Goal: Entertainment & Leisure: Consume media (video, audio)

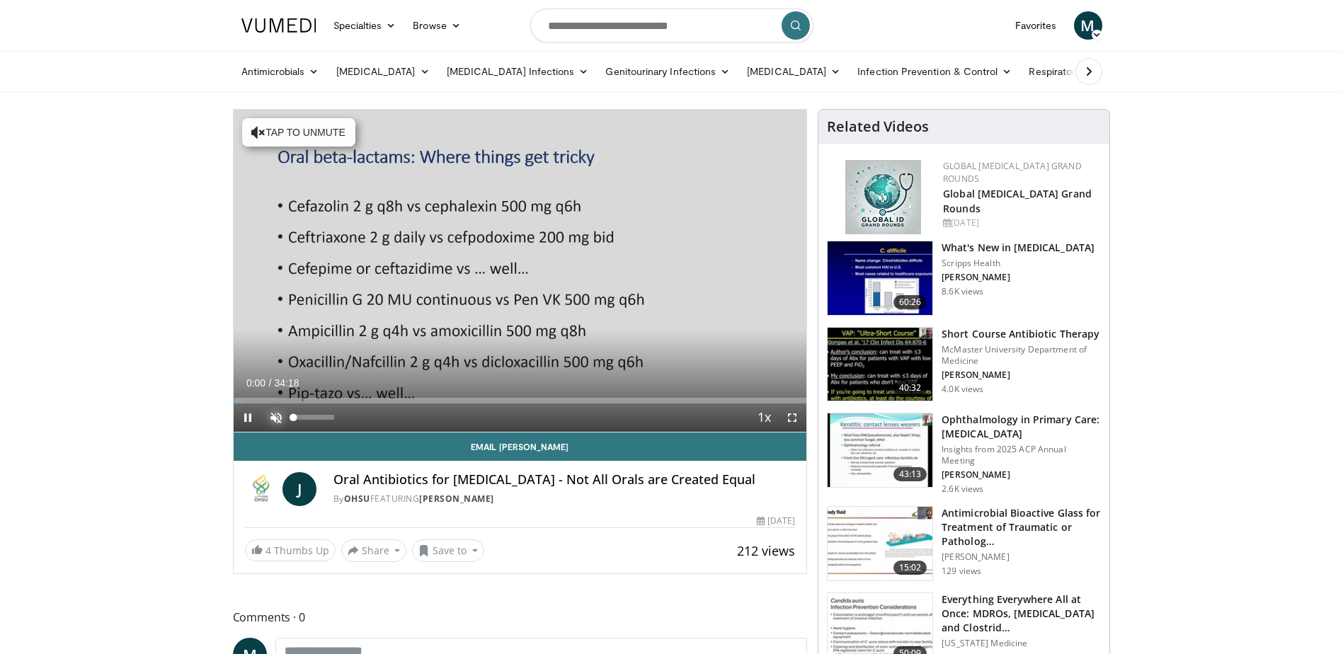
click at [273, 417] on span "Video Player" at bounding box center [276, 418] width 28 height 28
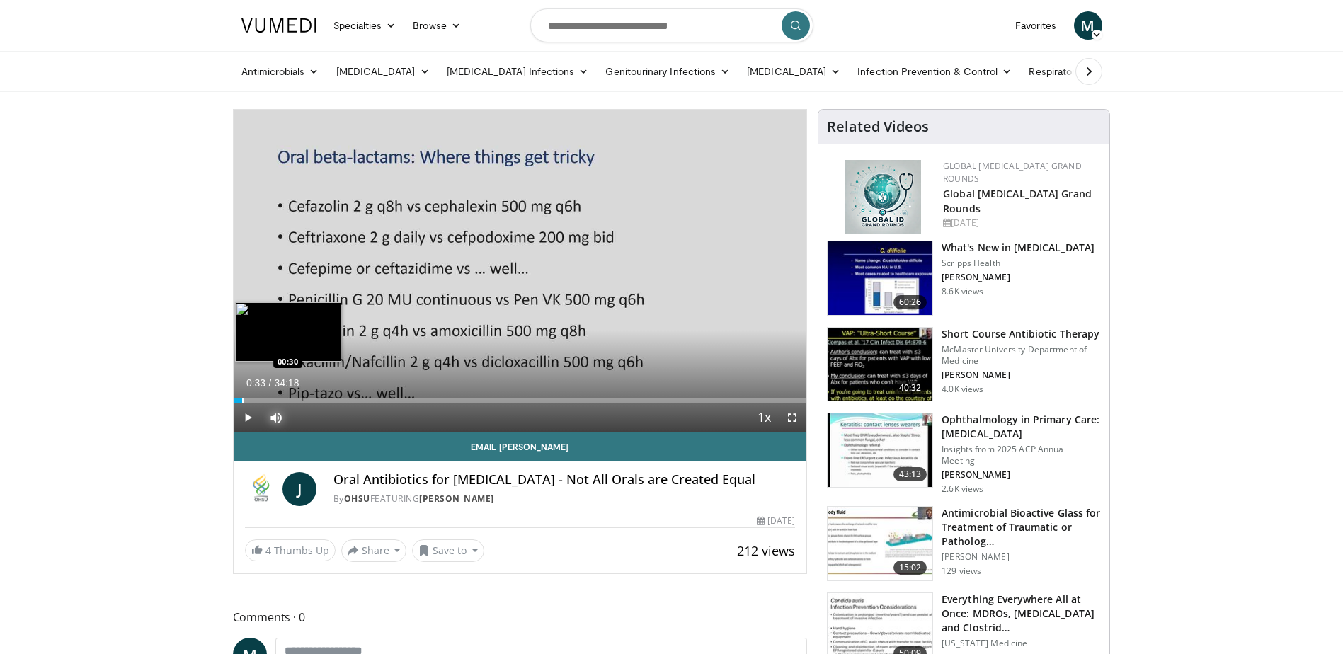
click at [242, 399] on div "Progress Bar" at bounding box center [242, 401] width 1 height 6
click at [248, 413] on span "Video Player" at bounding box center [248, 418] width 28 height 28
click at [245, 419] on span "Video Player" at bounding box center [248, 418] width 28 height 28
click at [311, 399] on div "Progress Bar" at bounding box center [311, 401] width 1 height 6
click at [314, 398] on div "Progress Bar" at bounding box center [314, 401] width 1 height 6
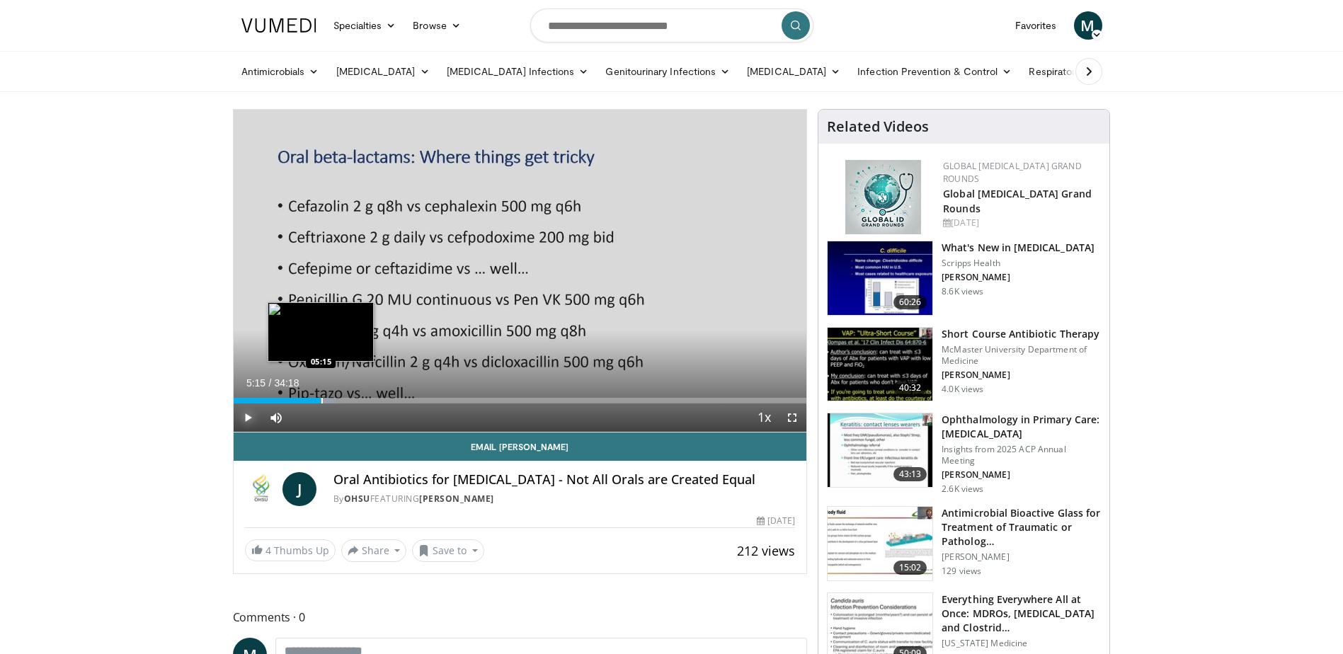
click at [321, 398] on div "Progress Bar" at bounding box center [321, 401] width 1 height 6
click at [339, 399] on div "Progress Bar" at bounding box center [339, 401] width 1 height 6
click at [343, 400] on div "Progress Bar" at bounding box center [343, 401] width 1 height 6
click at [346, 400] on div "Progress Bar" at bounding box center [346, 401] width 1 height 6
click at [351, 400] on div "Progress Bar" at bounding box center [351, 401] width 1 height 6
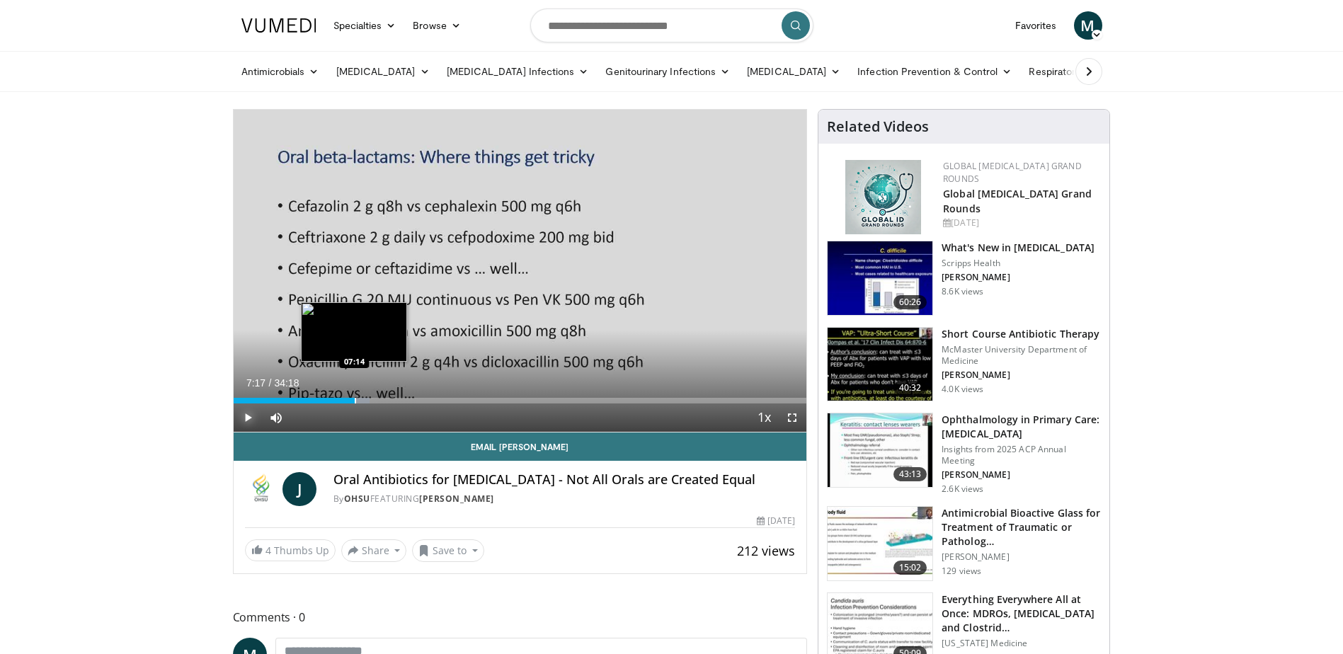
click at [355, 402] on div "Progress Bar" at bounding box center [355, 401] width 1 height 6
click at [359, 402] on div "Progress Bar" at bounding box center [359, 401] width 1 height 6
click at [365, 400] on div "Progress Bar" at bounding box center [365, 401] width 1 height 6
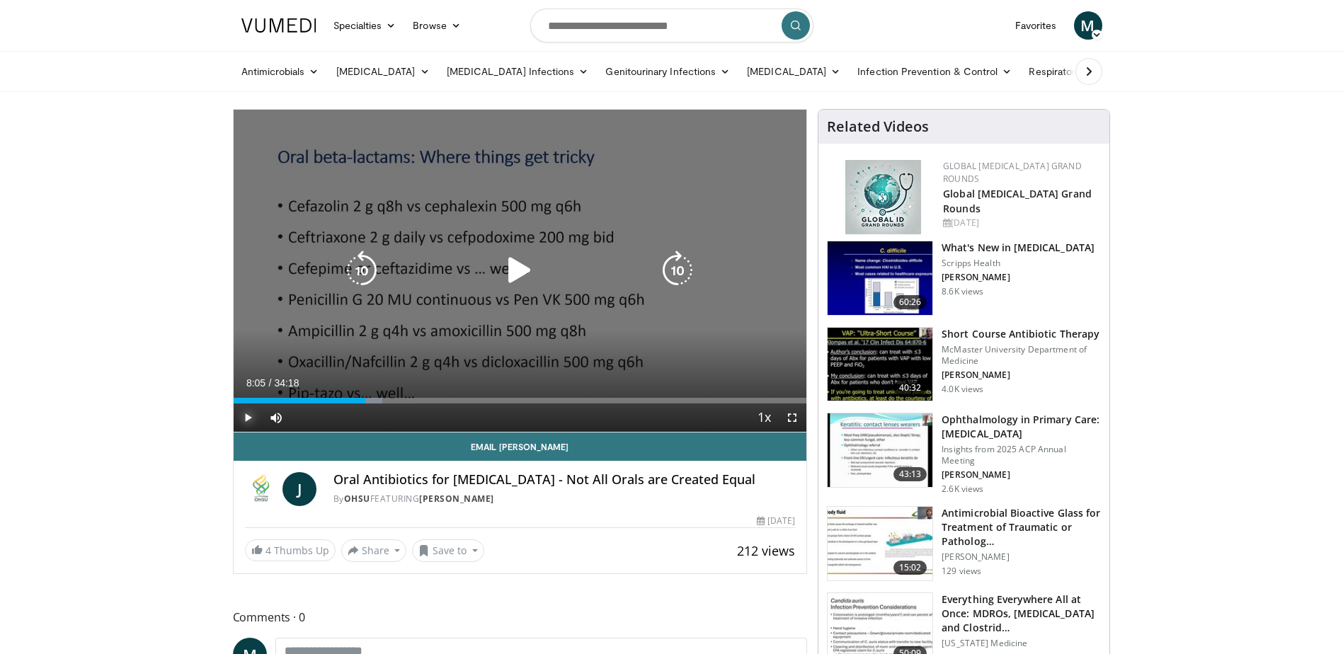
click at [368, 401] on div "Progress Bar" at bounding box center [369, 401] width 25 height 6
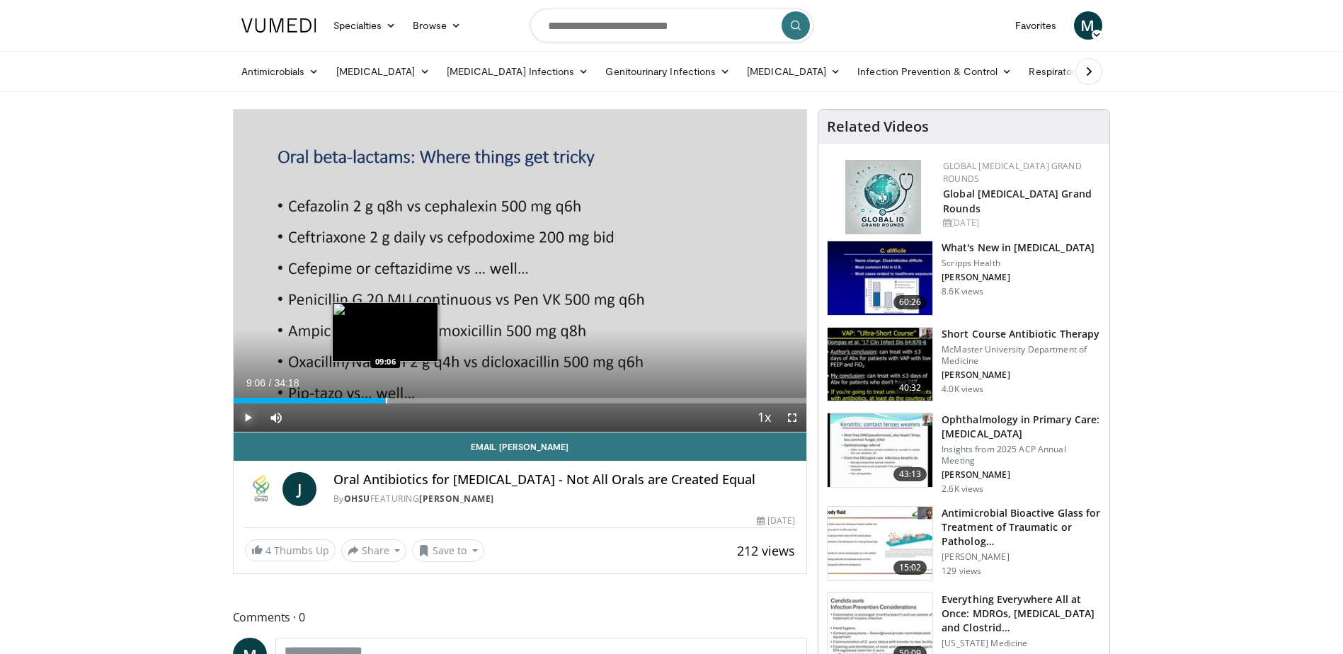
click at [386, 403] on div "Progress Bar" at bounding box center [386, 401] width 1 height 6
click at [426, 402] on div "Progress Bar" at bounding box center [426, 401] width 1 height 6
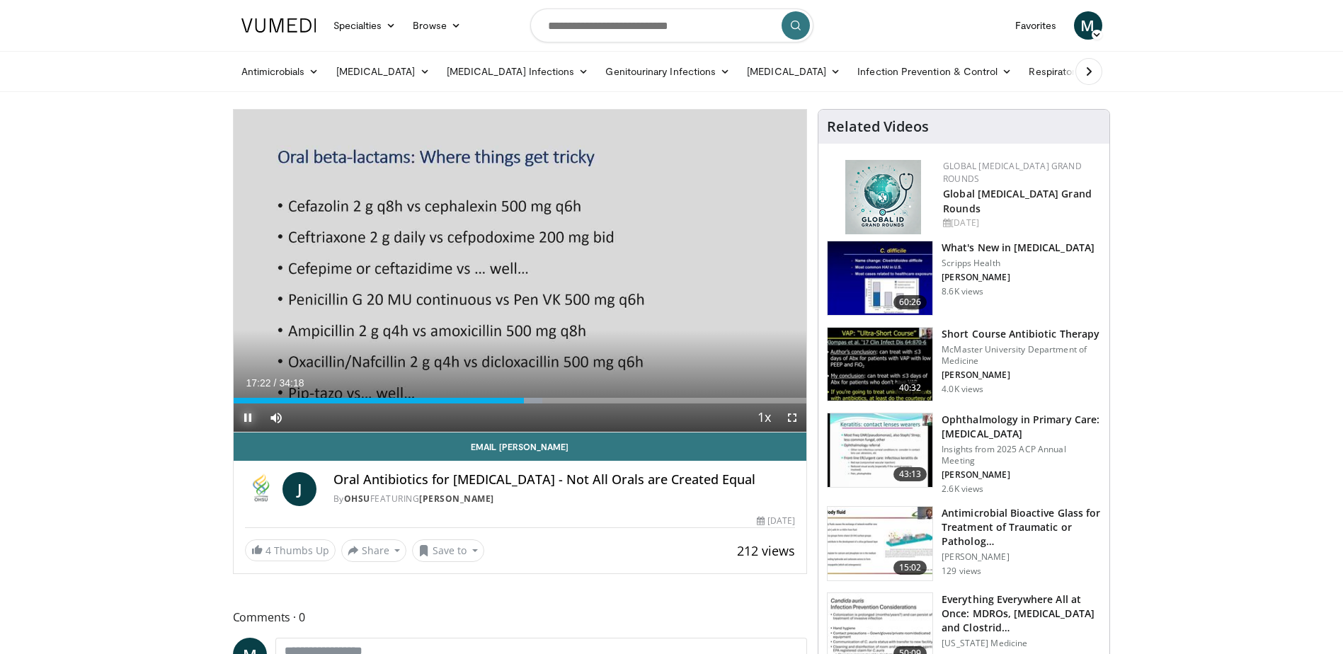
click at [247, 414] on span "Video Player" at bounding box center [248, 418] width 28 height 28
click at [438, 552] on button "Save to" at bounding box center [448, 551] width 72 height 23
click at [446, 584] on span "Add to Favorites" at bounding box center [473, 582] width 87 height 16
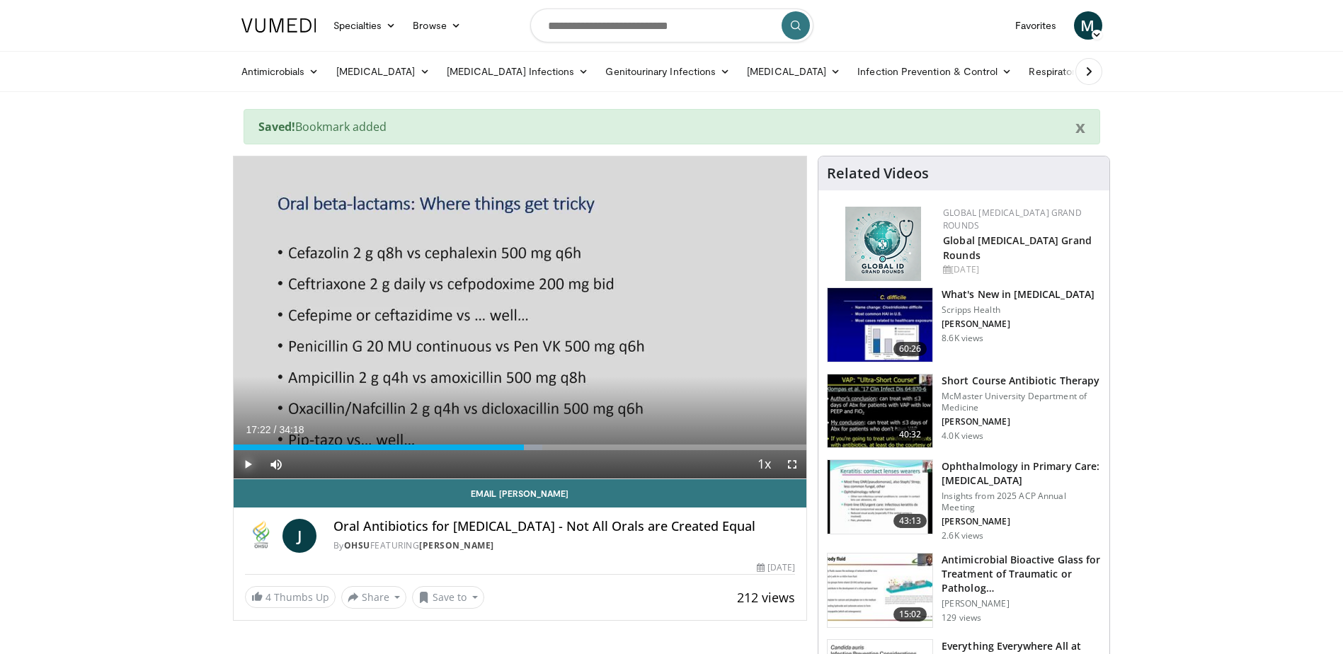
click at [244, 460] on span "Video Player" at bounding box center [248, 464] width 28 height 28
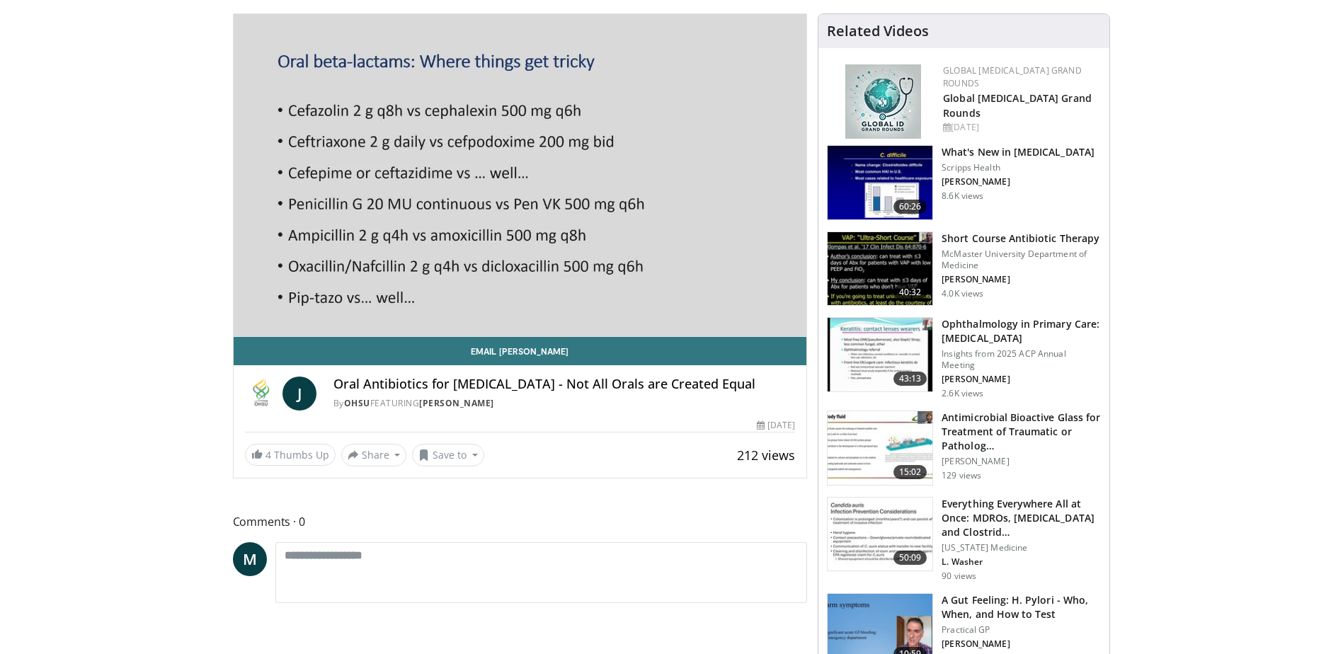
scroll to position [71, 0]
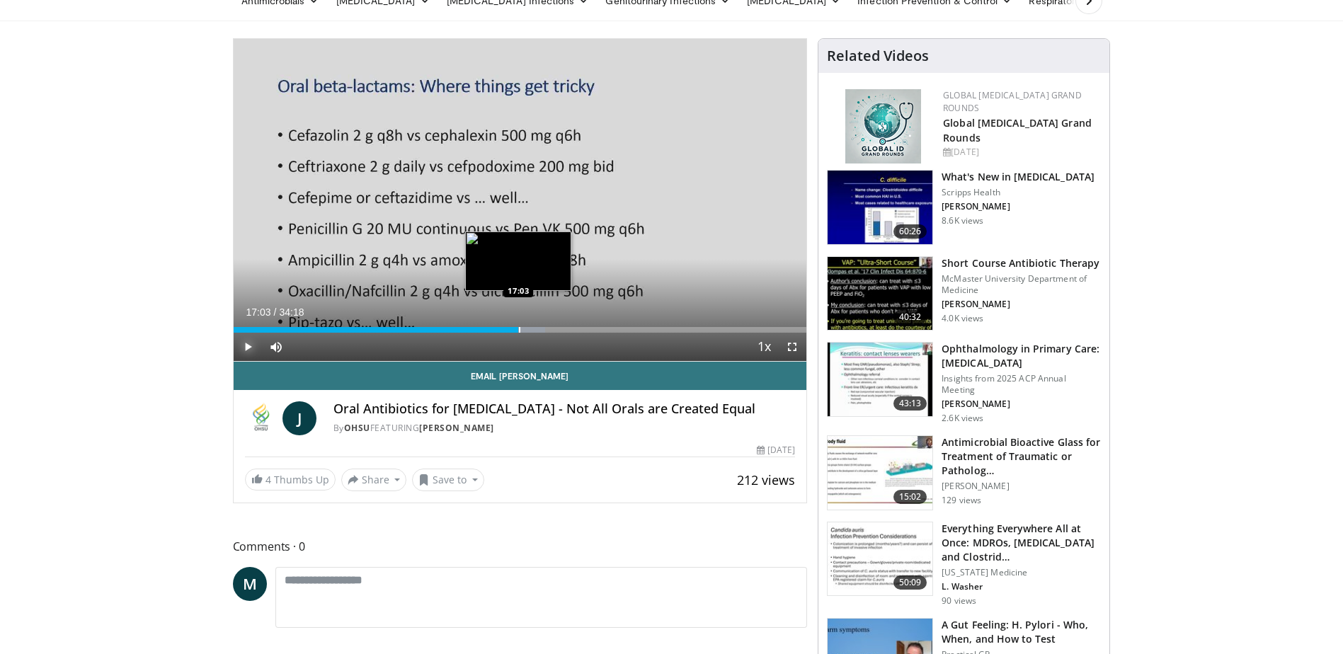
click at [519, 331] on div "Progress Bar" at bounding box center [519, 330] width 1 height 6
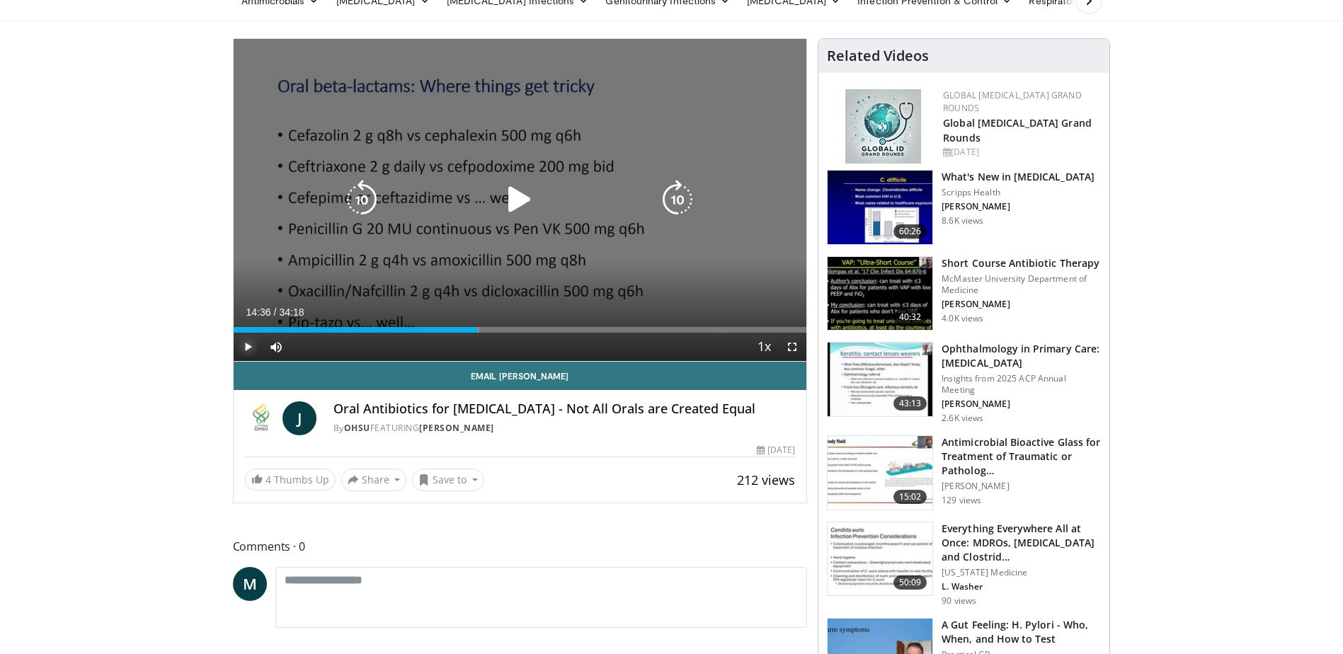
click at [477, 328] on div "14:36" at bounding box center [356, 330] width 244 height 6
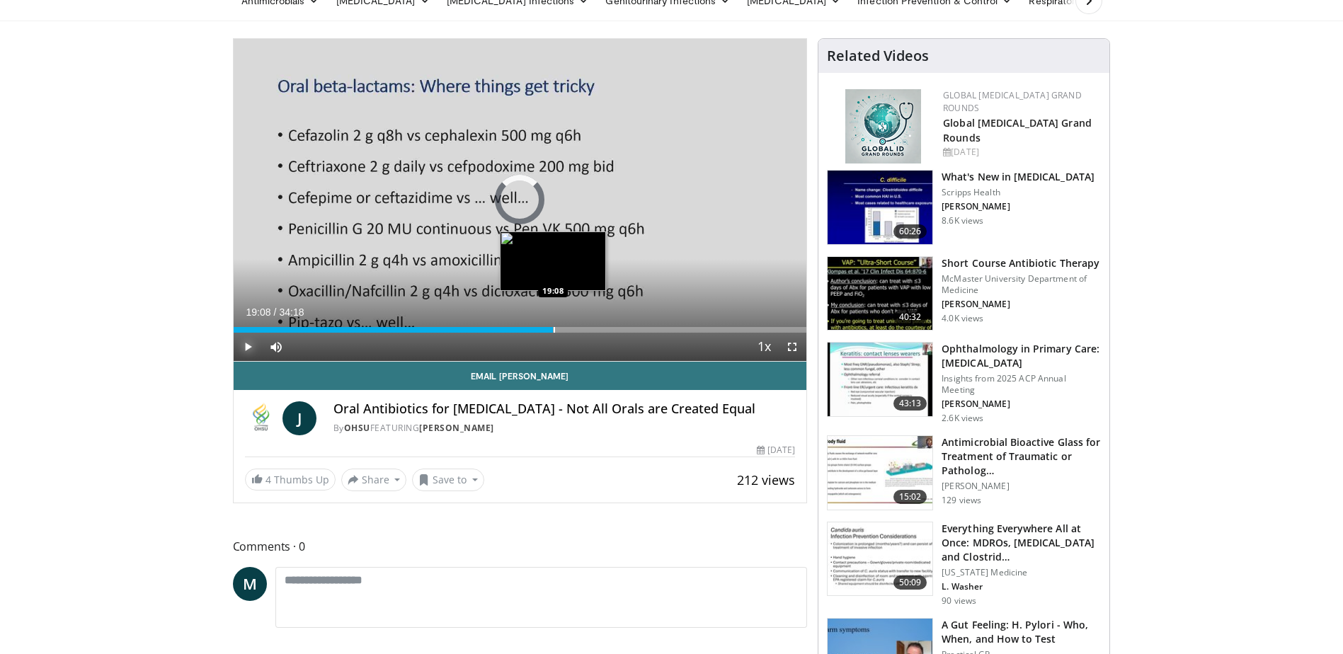
click at [553, 329] on div "Loaded : 46.65% 14:53 19:08" at bounding box center [521, 330] width 574 height 6
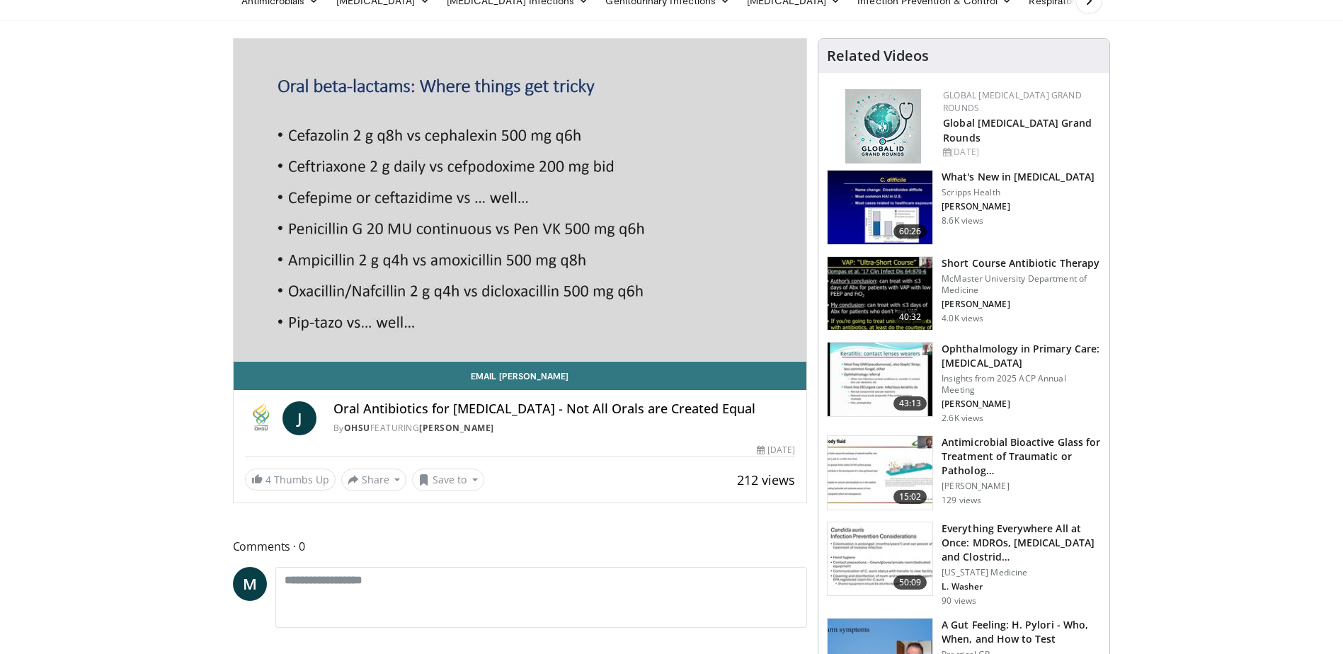
click at [554, 329] on video-js "**********" at bounding box center [521, 200] width 574 height 323
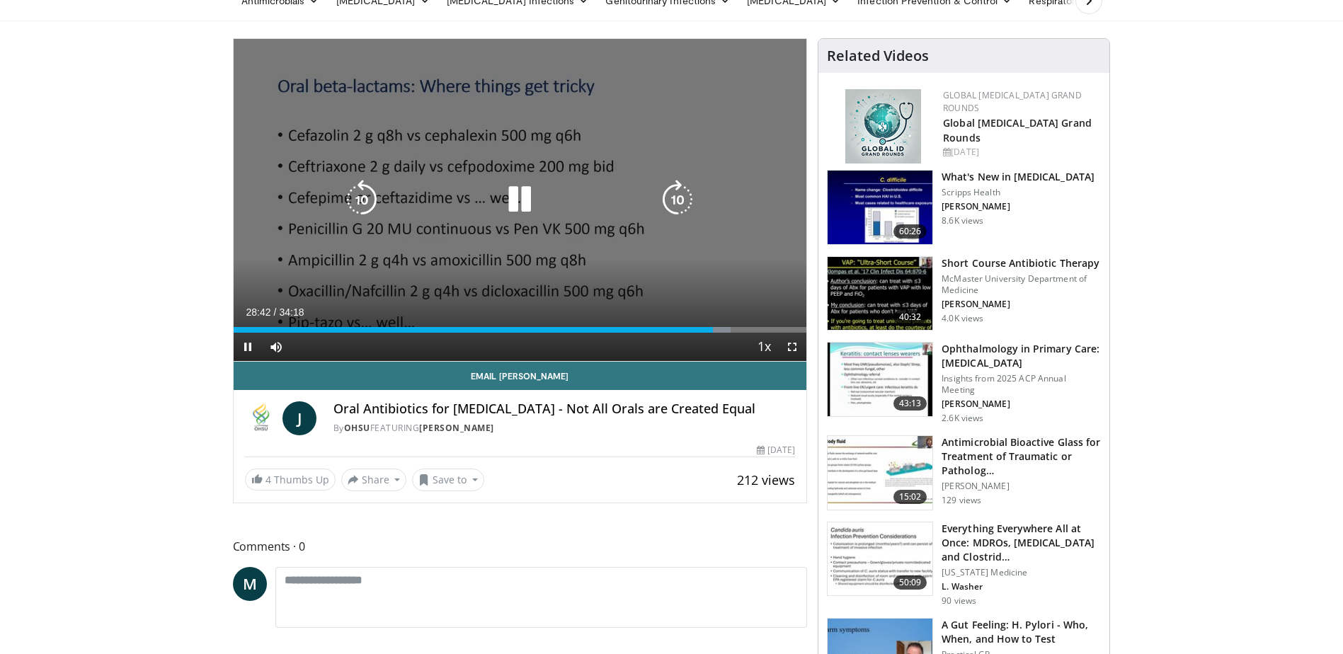
click at [521, 205] on icon "Video Player" at bounding box center [520, 200] width 40 height 40
click at [514, 199] on icon "Video Player" at bounding box center [520, 200] width 40 height 40
click at [523, 199] on icon "Video Player" at bounding box center [520, 200] width 40 height 40
click at [513, 200] on icon "Video Player" at bounding box center [520, 200] width 40 height 40
click at [517, 202] on icon "Video Player" at bounding box center [520, 200] width 40 height 40
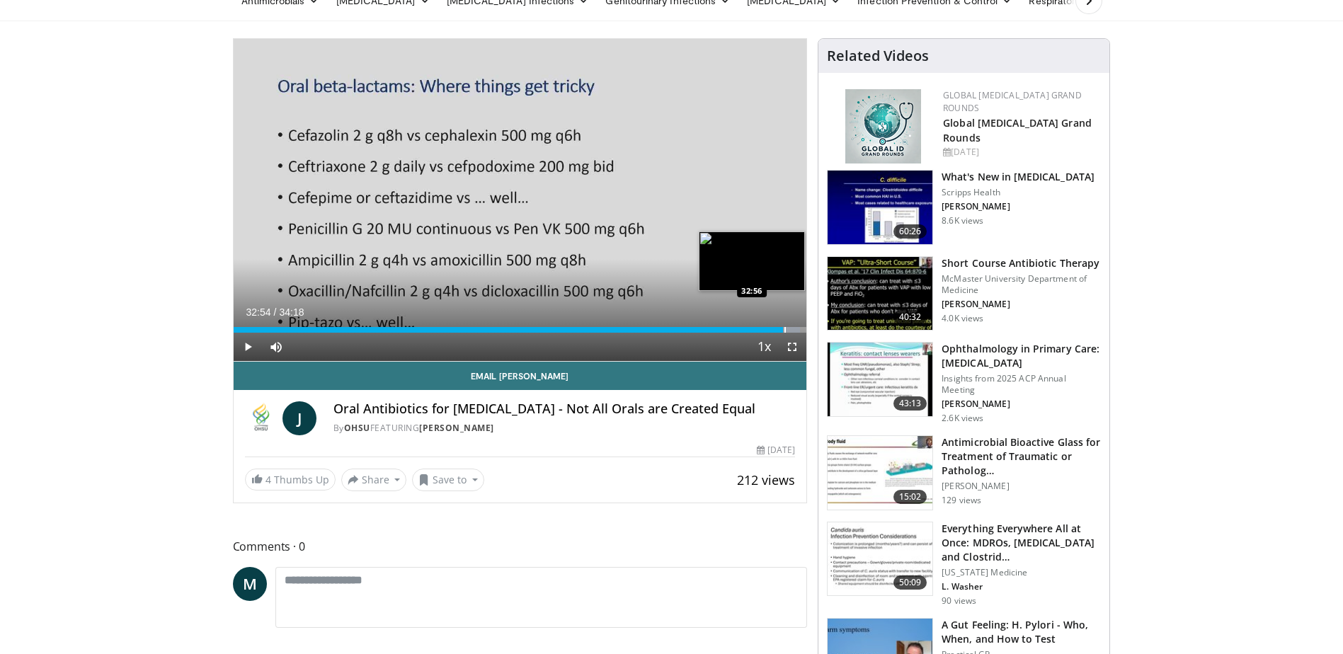
click at [785, 330] on div "Progress Bar" at bounding box center [785, 330] width 1 height 6
click at [780, 330] on div "Progress Bar" at bounding box center [780, 330] width 1 height 6
click at [250, 343] on span "Video Player" at bounding box center [248, 347] width 28 height 28
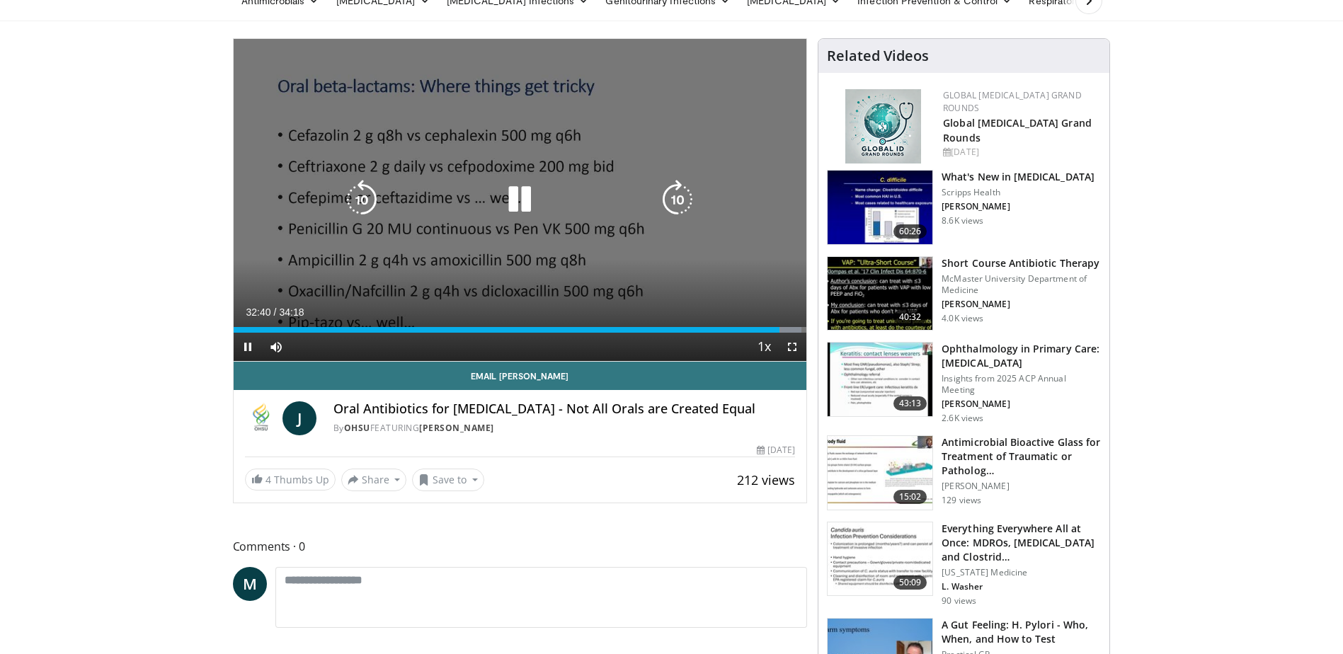
click at [537, 193] on icon "Video Player" at bounding box center [520, 200] width 40 height 40
click at [512, 199] on icon "Video Player" at bounding box center [520, 200] width 40 height 40
click at [511, 196] on icon "Video Player" at bounding box center [520, 200] width 40 height 40
